Goal: Information Seeking & Learning: Learn about a topic

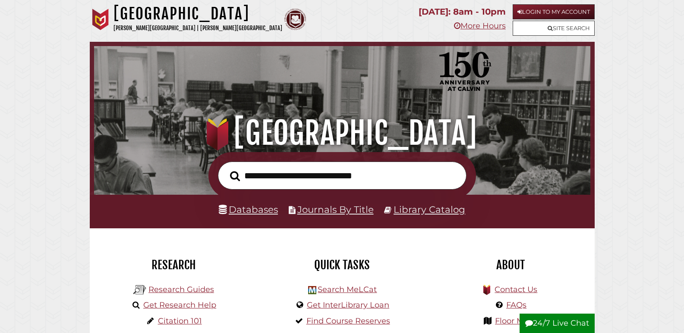
scroll to position [164, 492]
click at [194, 292] on link "Research Guides" at bounding box center [181, 289] width 66 height 9
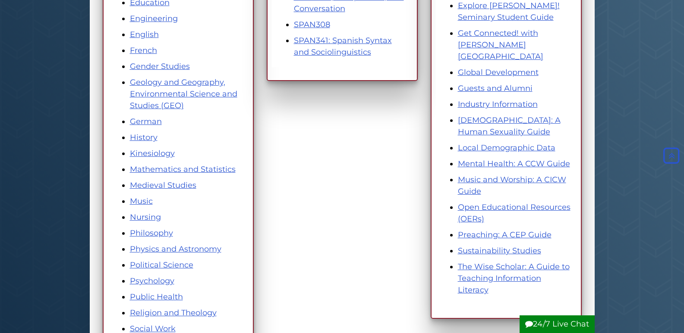
scroll to position [302, 0]
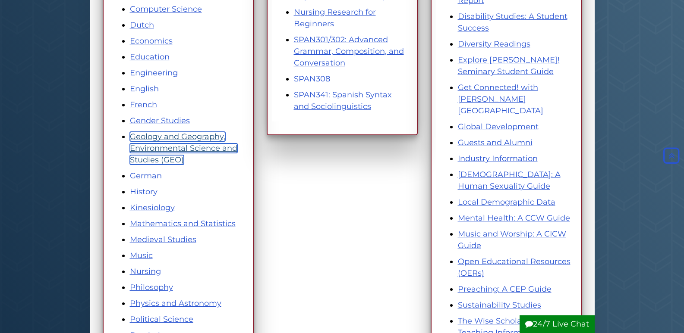
click at [173, 143] on link "Geology and Geography, Environmental Science and Studies (GEO)" at bounding box center [183, 148] width 107 height 33
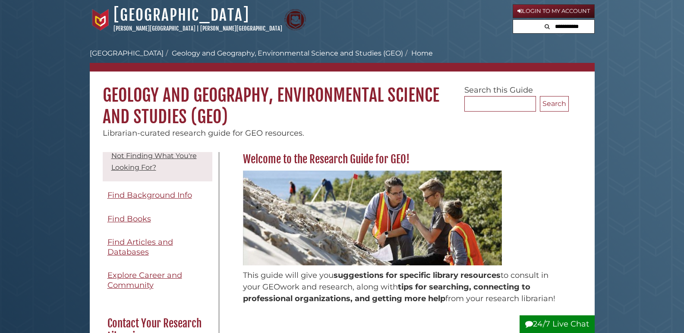
scroll to position [86, 0]
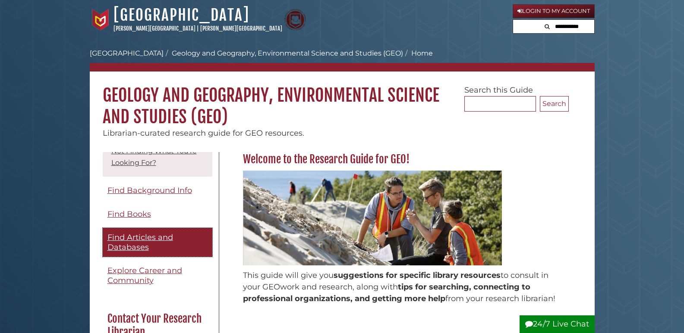
click at [145, 232] on link "Find Articles and Databases" at bounding box center [158, 242] width 110 height 29
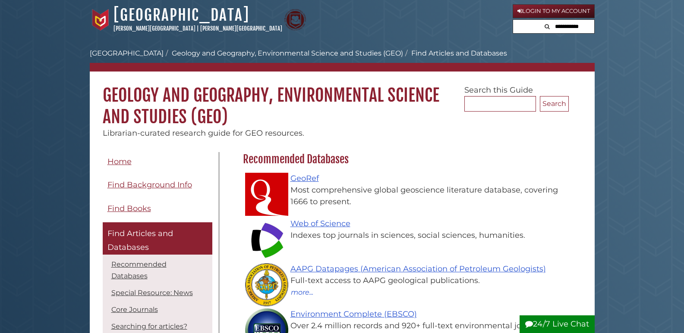
scroll to position [251, 330]
drag, startPoint x: 331, startPoint y: 220, endPoint x: 379, endPoint y: 184, distance: 60.1
click at [379, 185] on div "Most comprehensive global geoscience literature database, covering 1666 to pres…" at bounding box center [407, 196] width 313 height 23
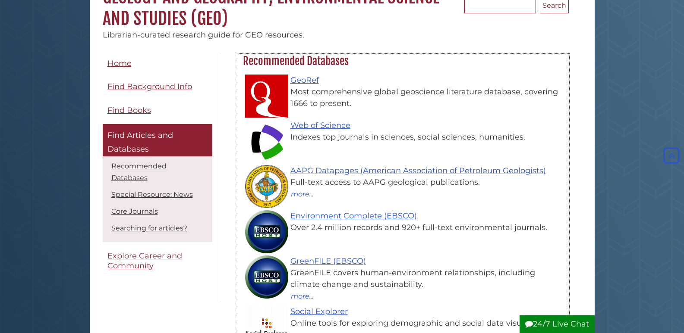
scroll to position [86, 0]
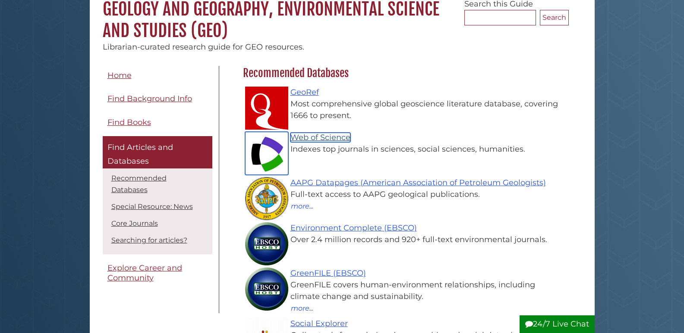
click at [332, 135] on link "Web of Science" at bounding box center [320, 137] width 60 height 9
